Goal: Task Accomplishment & Management: Use online tool/utility

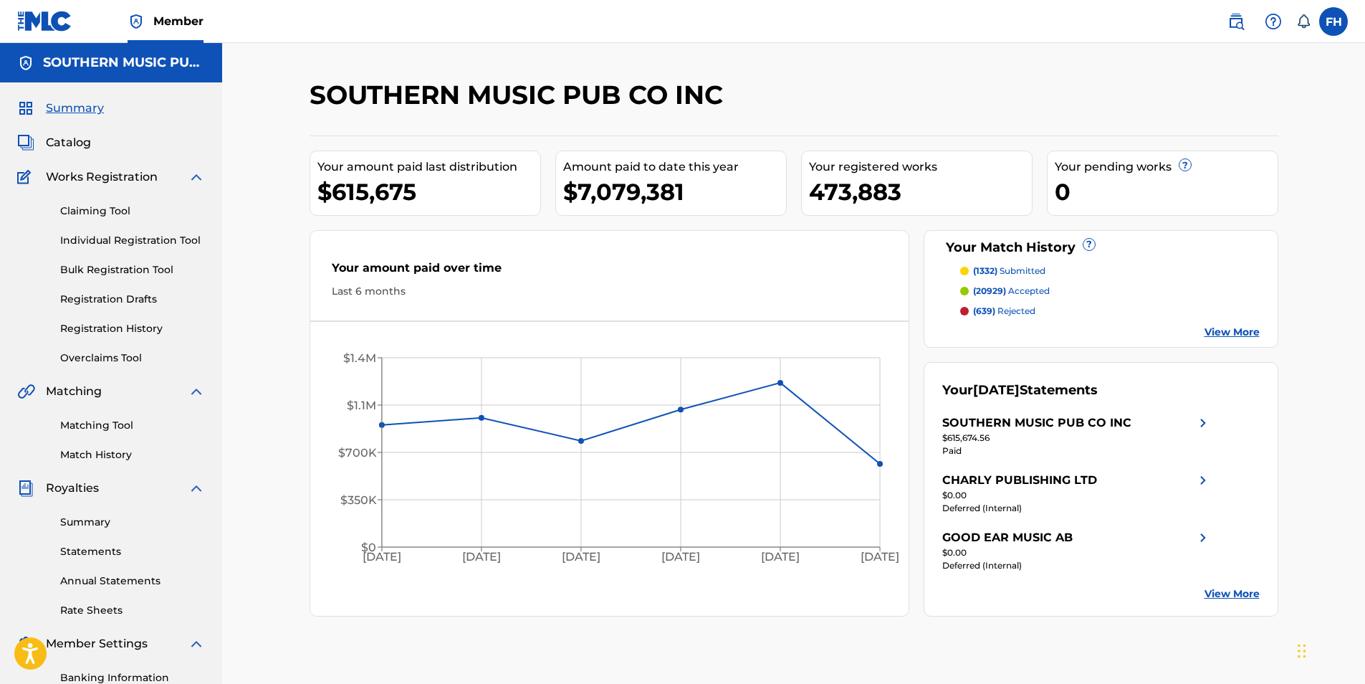
click at [89, 206] on link "Claiming Tool" at bounding box center [132, 210] width 145 height 15
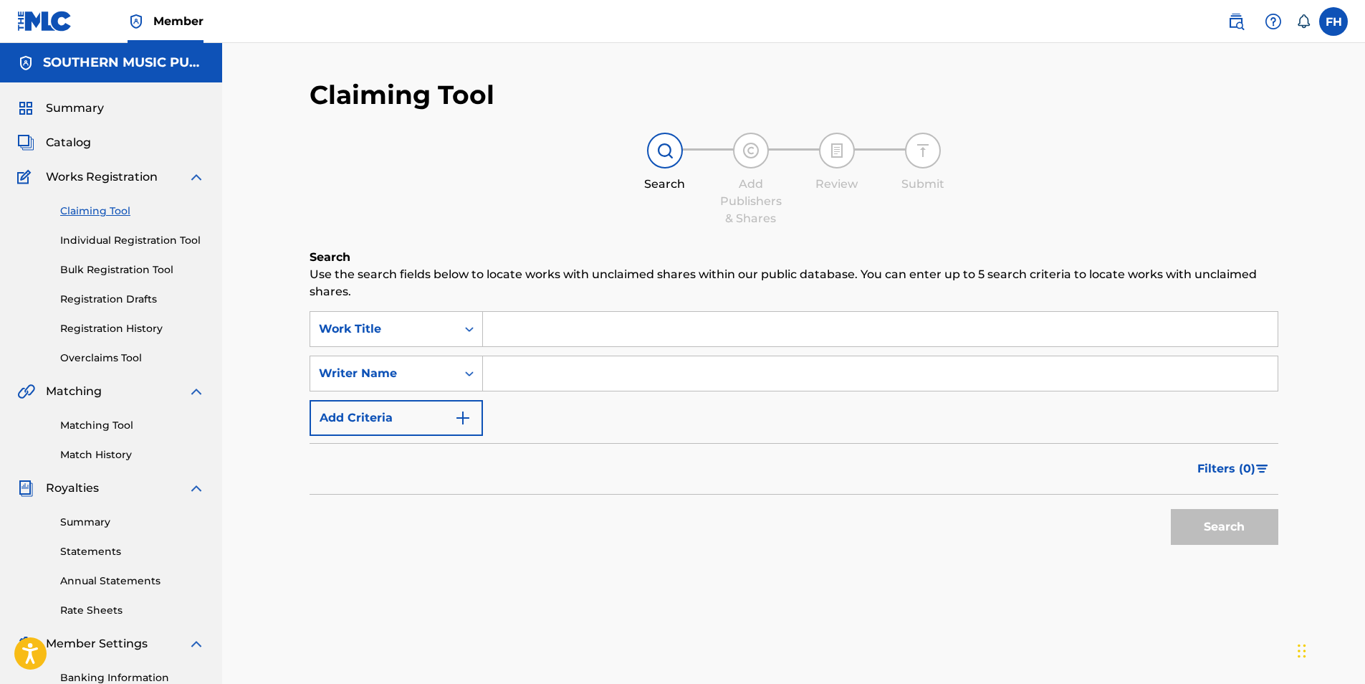
click at [645, 317] on input "Search Form" at bounding box center [880, 329] width 795 height 34
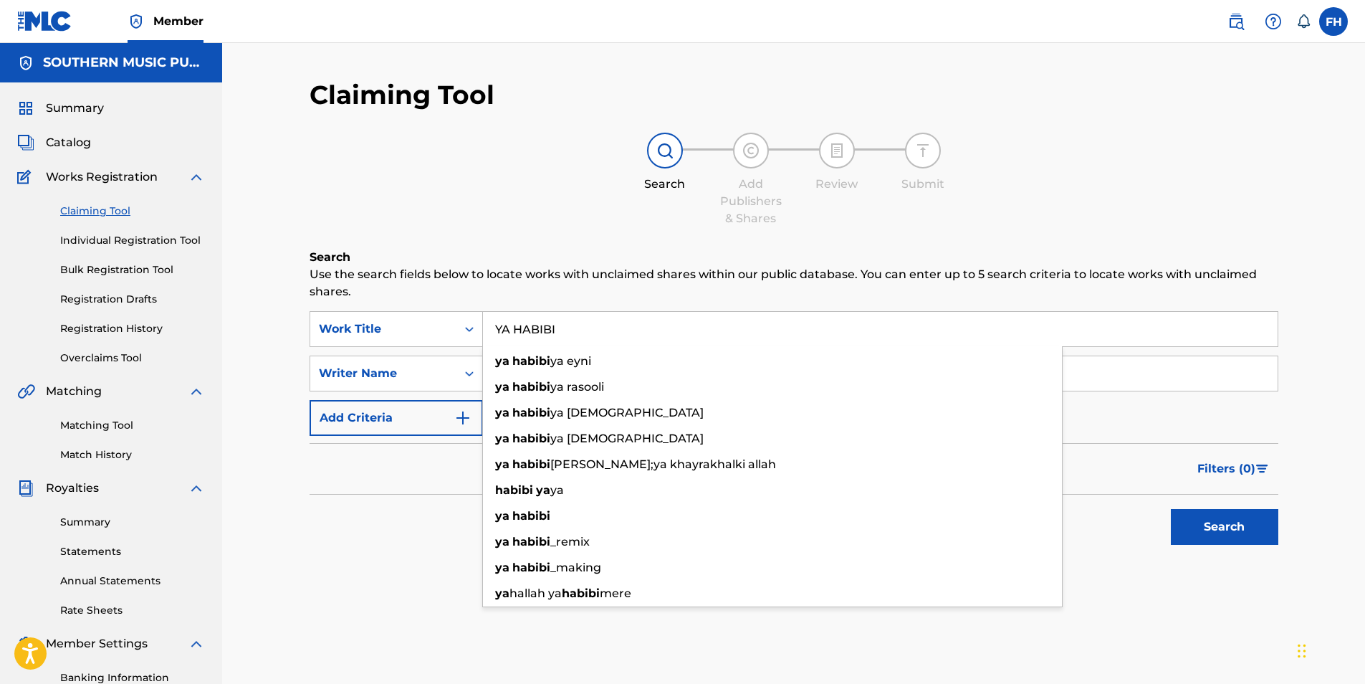
type input "YA HABIBI"
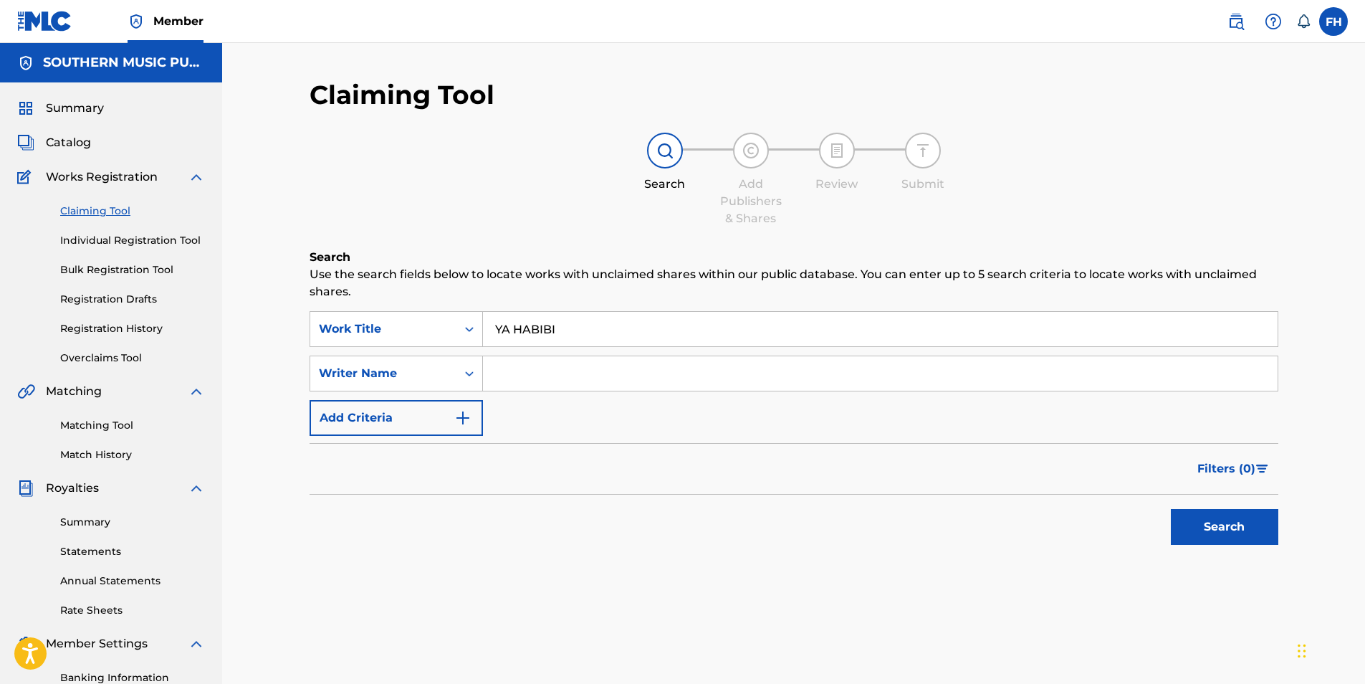
click at [604, 382] on input "Search Form" at bounding box center [880, 373] width 795 height 34
paste input "[DATE]"
type input "[DATE]"
drag, startPoint x: 787, startPoint y: 504, endPoint x: 1052, endPoint y: 515, distance: 265.3
click at [790, 504] on div "Search" at bounding box center [794, 522] width 969 height 57
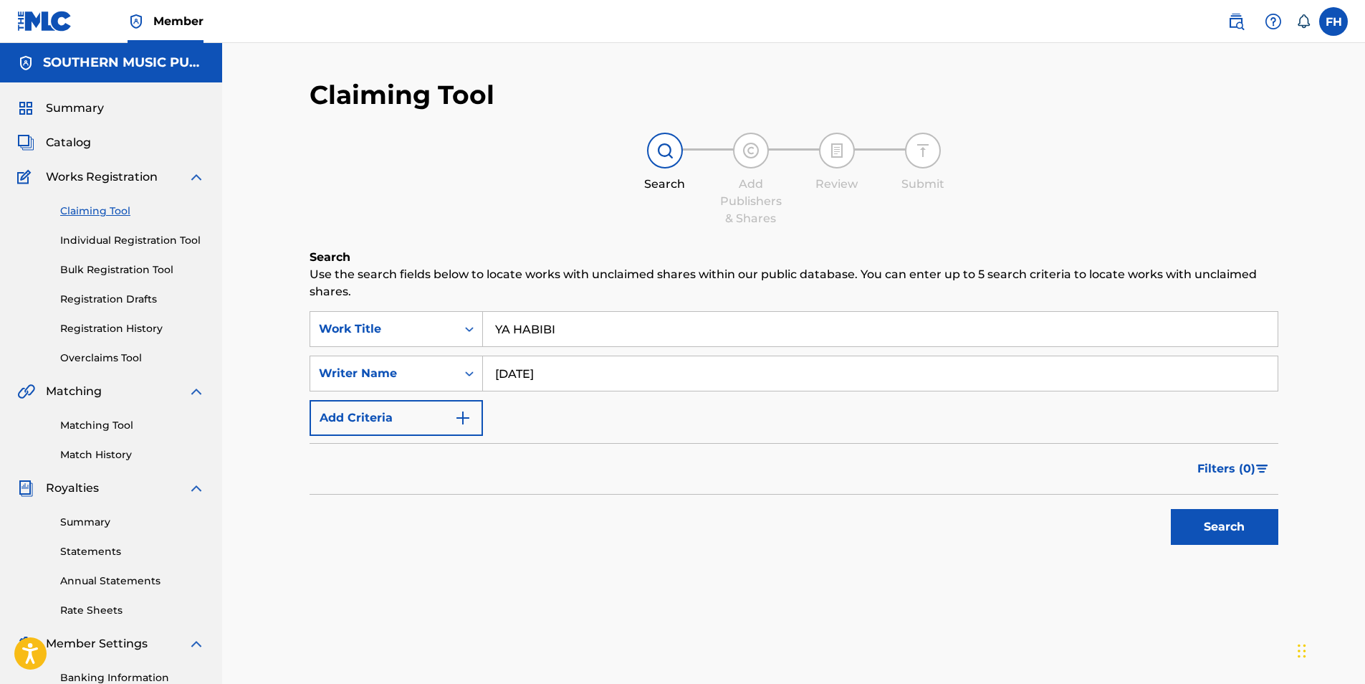
click at [1213, 527] on button "Search" at bounding box center [1224, 527] width 107 height 36
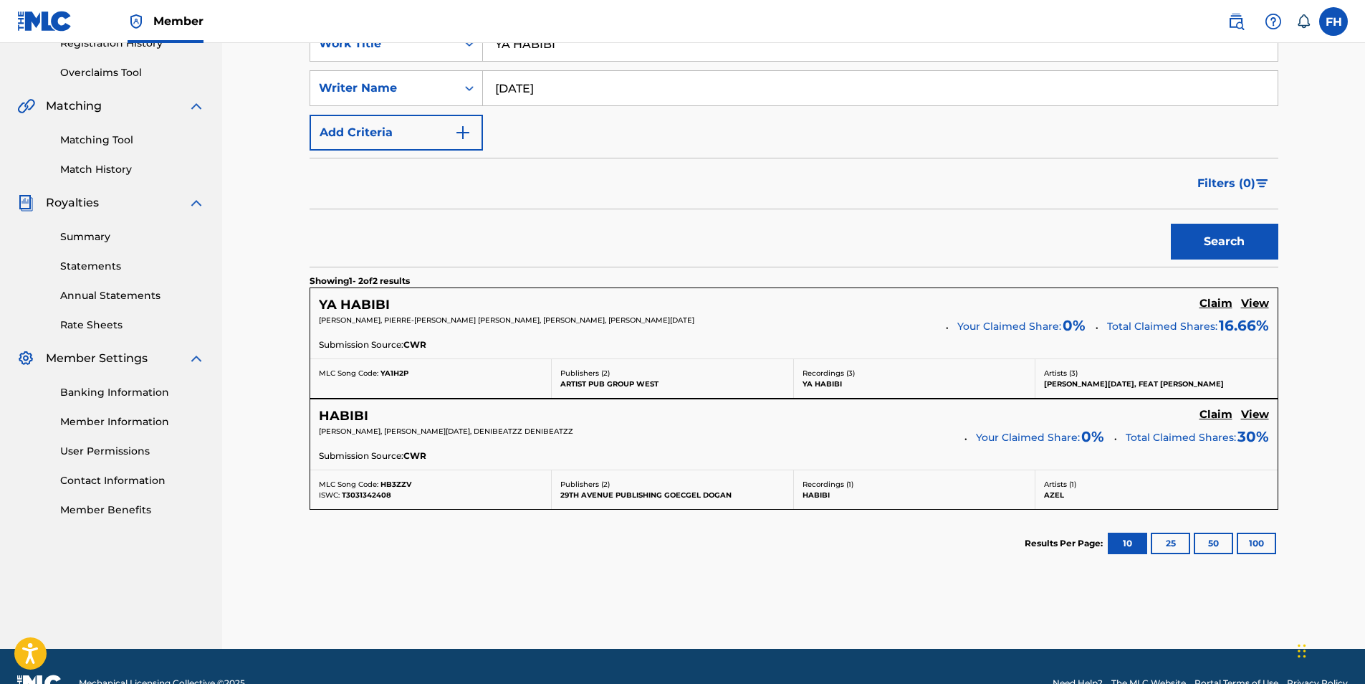
scroll to position [287, 0]
